Goal: Task Accomplishment & Management: Use online tool/utility

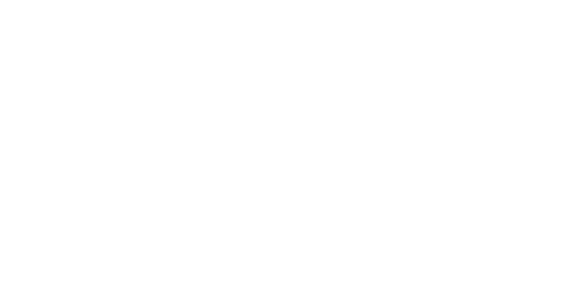
select select "Song"
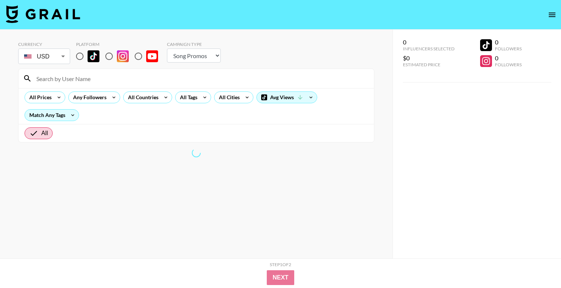
click at [80, 60] on input "radio" at bounding box center [80, 57] width 16 height 16
radio input "true"
click at [113, 99] on icon at bounding box center [114, 97] width 12 height 11
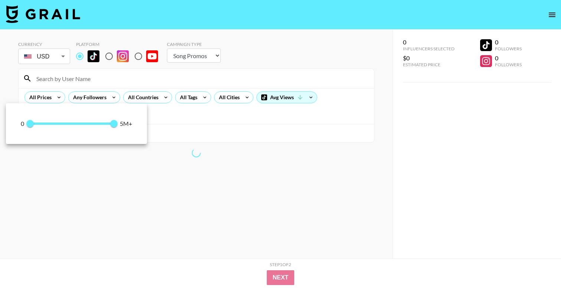
click at [145, 102] on div at bounding box center [280, 144] width 561 height 288
click at [155, 95] on div at bounding box center [280, 144] width 561 height 288
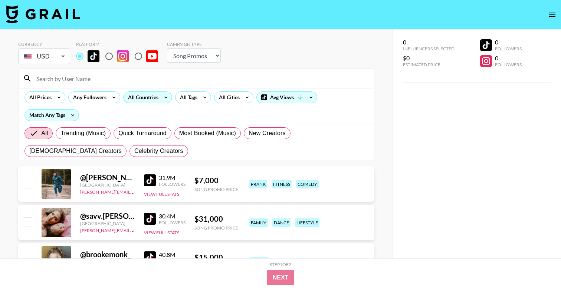
click at [167, 98] on icon at bounding box center [166, 97] width 12 height 11
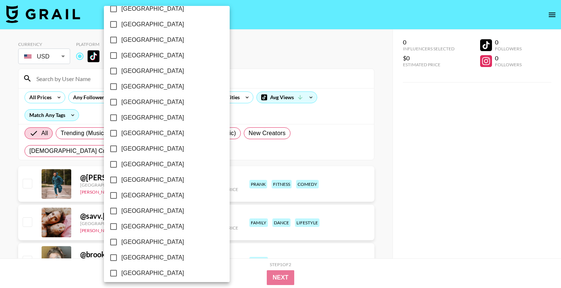
scroll to position [576, 0]
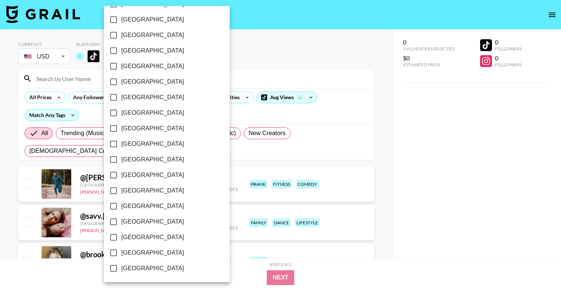
click at [137, 253] on span "[GEOGRAPHIC_DATA]" at bounding box center [152, 253] width 63 height 9
click at [121, 253] on input "[GEOGRAPHIC_DATA]" at bounding box center [114, 253] width 16 height 16
checkbox input "true"
click at [227, 37] on div at bounding box center [280, 144] width 561 height 288
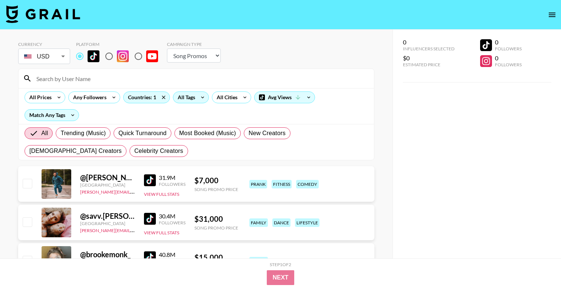
click at [193, 97] on div "All Tags" at bounding box center [184, 97] width 23 height 11
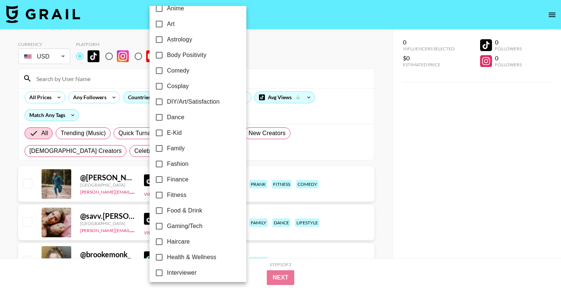
scroll to position [93, 0]
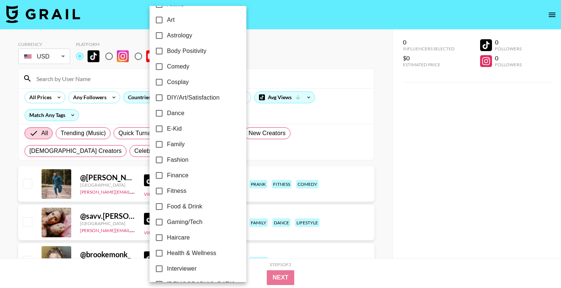
click at [179, 113] on span "Dance" at bounding box center [175, 113] width 17 height 9
click at [167, 113] on input "Dance" at bounding box center [159, 114] width 16 height 16
checkbox input "true"
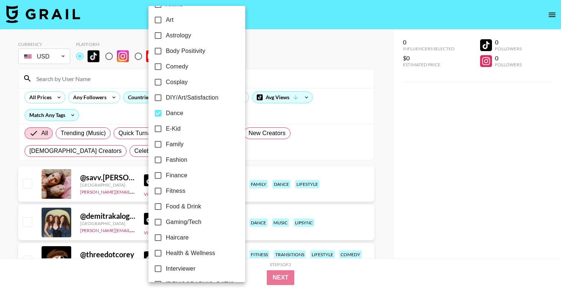
click at [294, 57] on div at bounding box center [280, 144] width 561 height 288
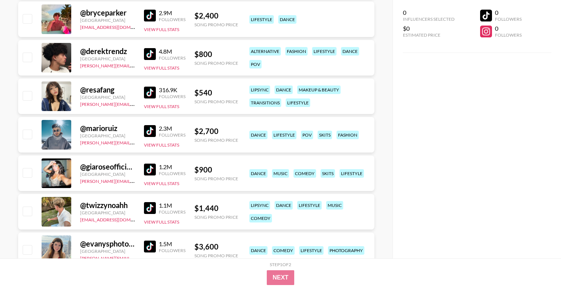
scroll to position [3032, 0]
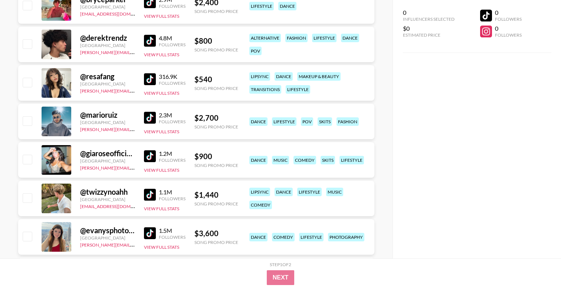
click at [148, 78] on img at bounding box center [150, 79] width 12 height 12
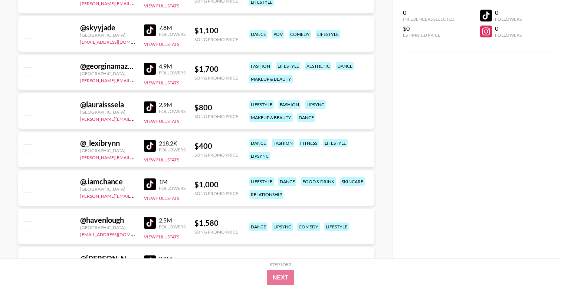
scroll to position [4585, 0]
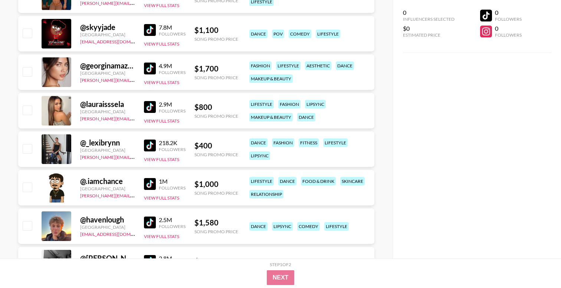
click at [154, 147] on img at bounding box center [150, 146] width 12 height 12
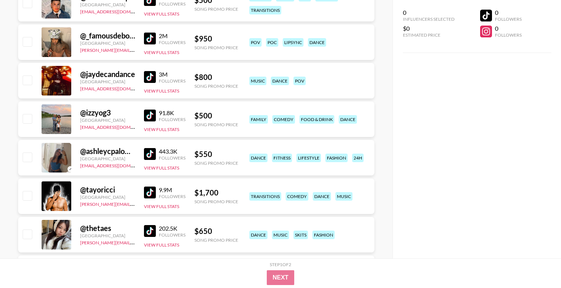
scroll to position [5656, 0]
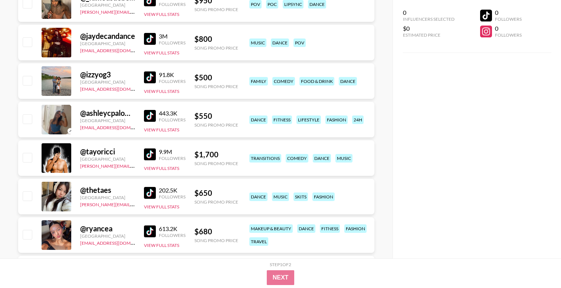
click at [151, 113] on img at bounding box center [150, 116] width 12 height 12
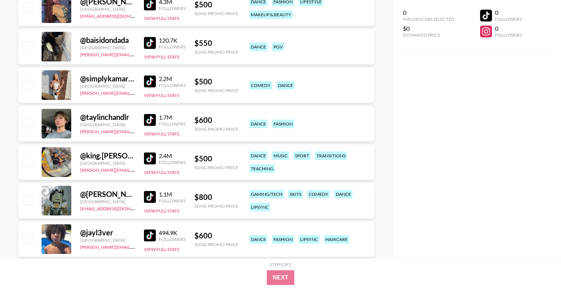
scroll to position [6162, 0]
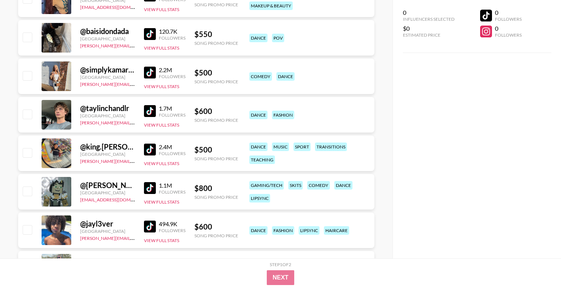
click at [148, 111] on img at bounding box center [150, 111] width 12 height 12
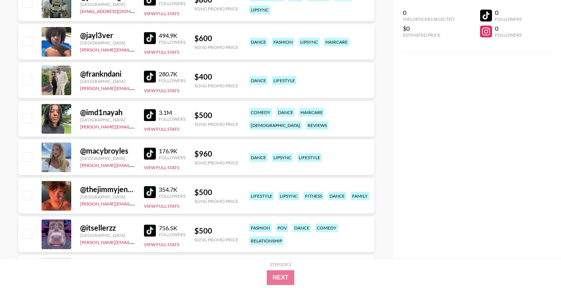
scroll to position [6360, 0]
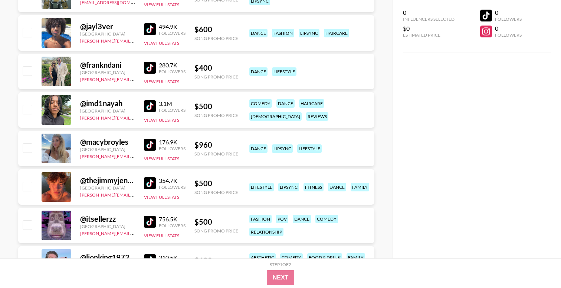
click at [150, 145] on img at bounding box center [150, 145] width 12 height 12
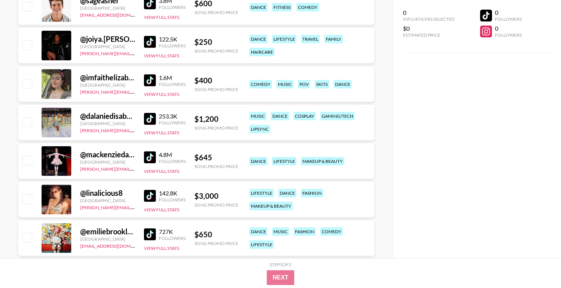
scroll to position [6659, 0]
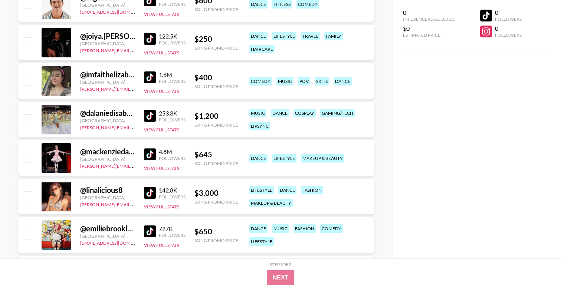
click at [149, 76] on img at bounding box center [150, 78] width 12 height 12
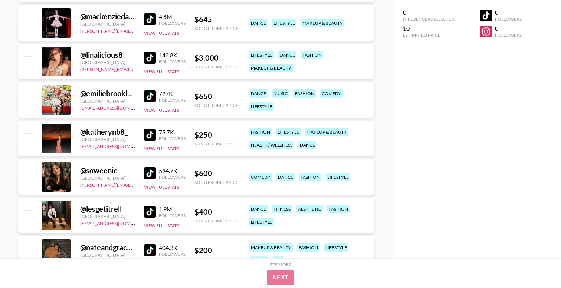
scroll to position [6795, 0]
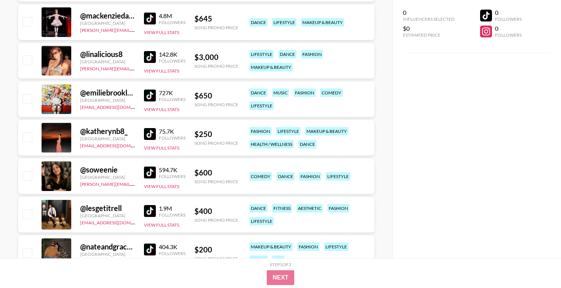
click at [148, 132] on img at bounding box center [150, 134] width 12 height 12
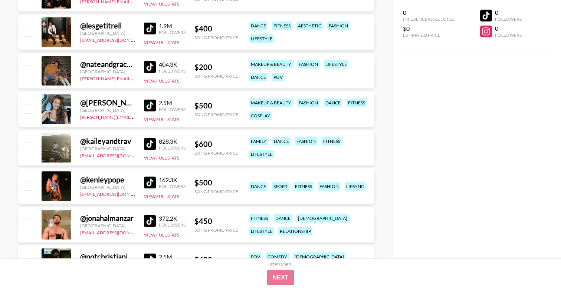
scroll to position [6980, 0]
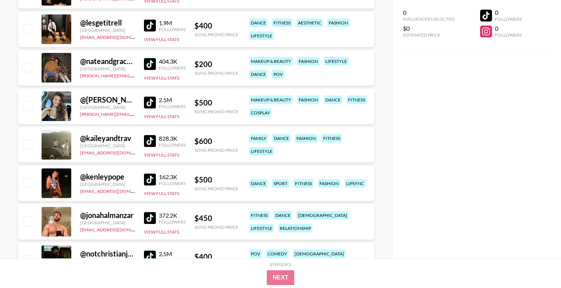
click at [148, 99] on img at bounding box center [150, 103] width 12 height 12
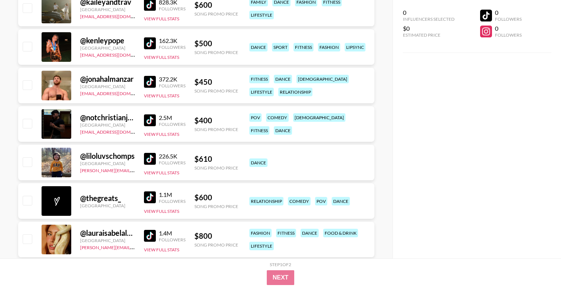
scroll to position [7119, 0]
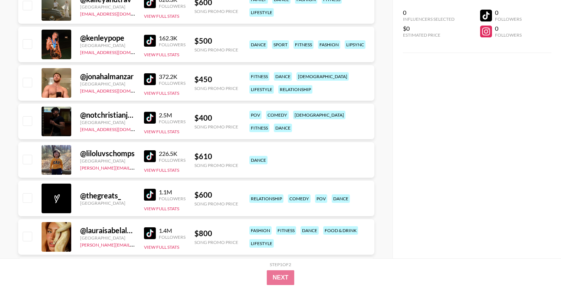
click at [152, 79] on img at bounding box center [150, 79] width 12 height 12
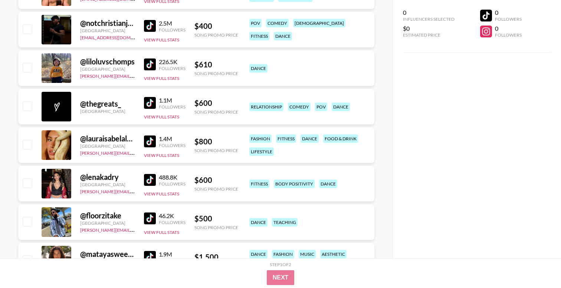
scroll to position [7213, 0]
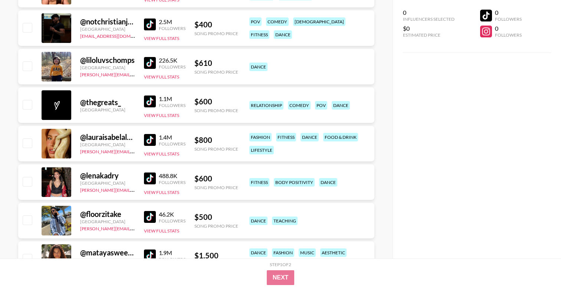
click at [149, 181] on img at bounding box center [150, 179] width 12 height 12
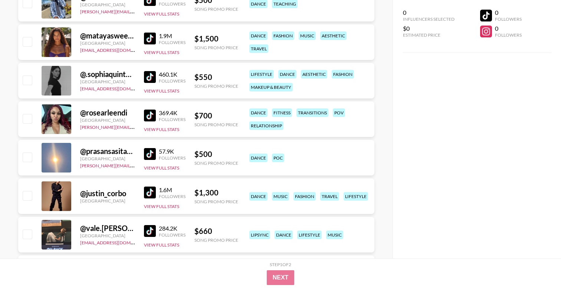
scroll to position [7431, 0]
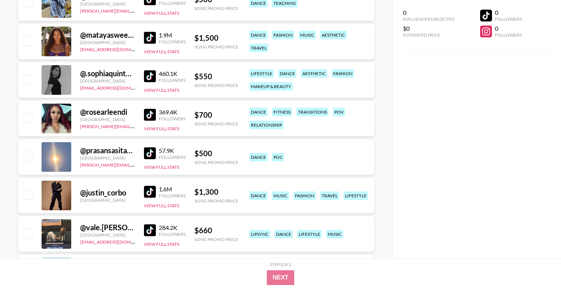
click at [148, 74] on img at bounding box center [150, 76] width 12 height 12
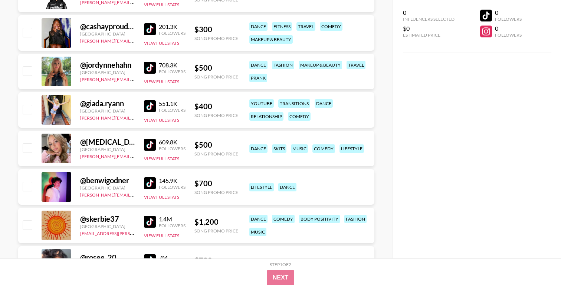
scroll to position [8021, 0]
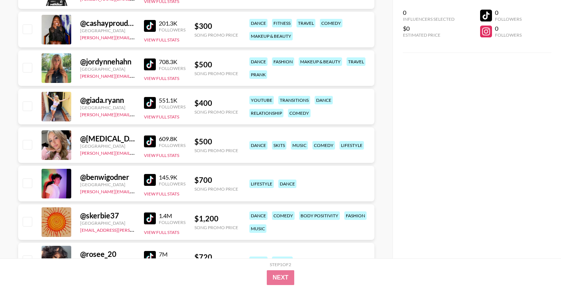
click at [148, 103] on img at bounding box center [150, 103] width 12 height 12
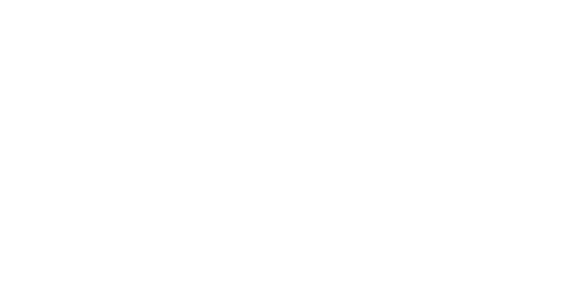
select select "Song"
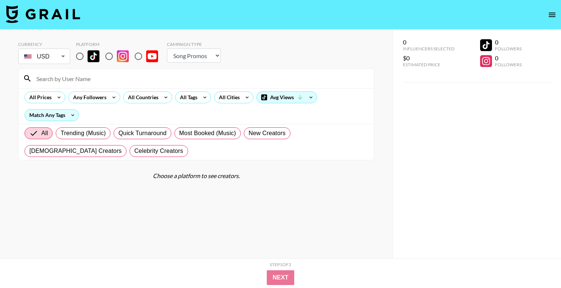
click at [80, 73] on input at bounding box center [200, 79] width 337 height 12
paste input "@khloee_reese"
type input "@khloee_reese"
click at [83, 58] on input "radio" at bounding box center [80, 57] width 16 height 16
radio input "true"
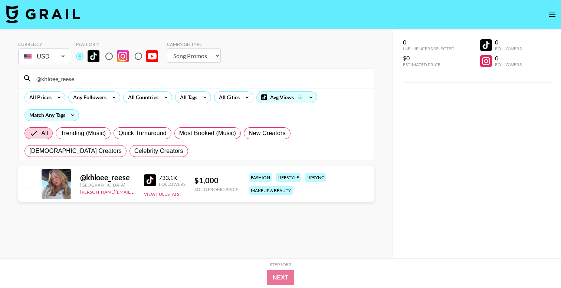
click at [148, 184] on img at bounding box center [150, 181] width 12 height 12
drag, startPoint x: 105, startPoint y: 80, endPoint x: 2, endPoint y: 78, distance: 103.1
click at [2, 78] on div "Currency USD USD ​ Platform Campaign Type Choose Type... Song Promos Brand Prom…" at bounding box center [196, 159] width 392 height 259
paste input "[PERSON_NAME]"
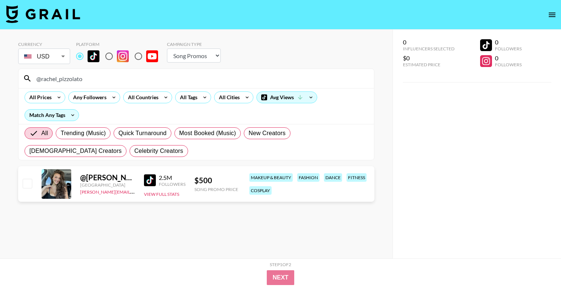
type input "@rachel_pizzolato"
